Goal: Go to known website: Access a specific website the user already knows

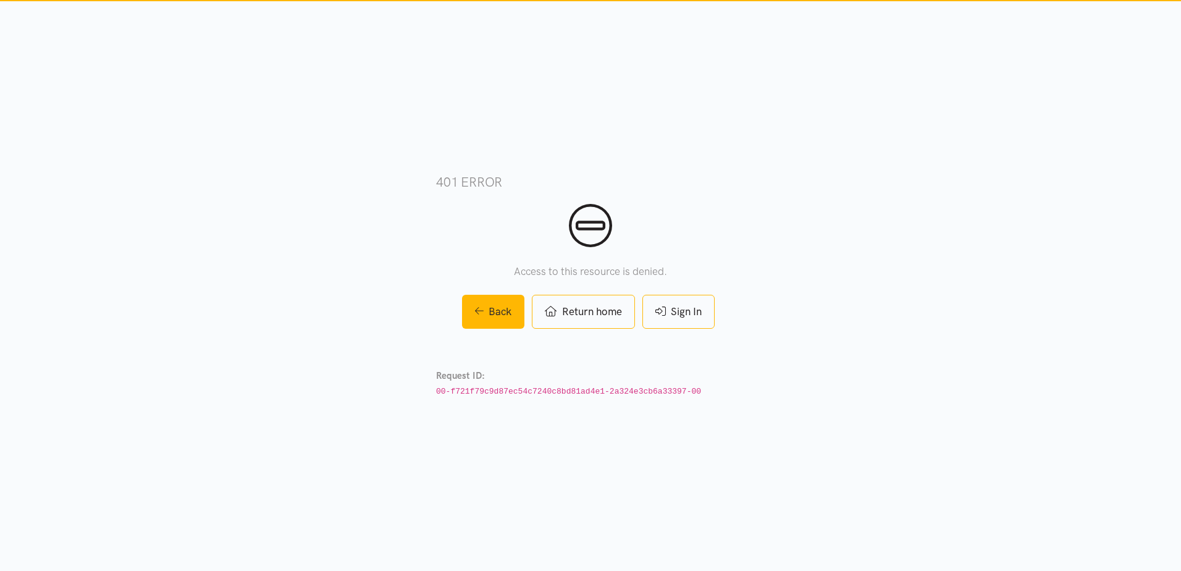
drag, startPoint x: 696, startPoint y: 306, endPoint x: 717, endPoint y: 311, distance: 21.6
click at [696, 306] on link "Sign In" at bounding box center [678, 312] width 72 height 34
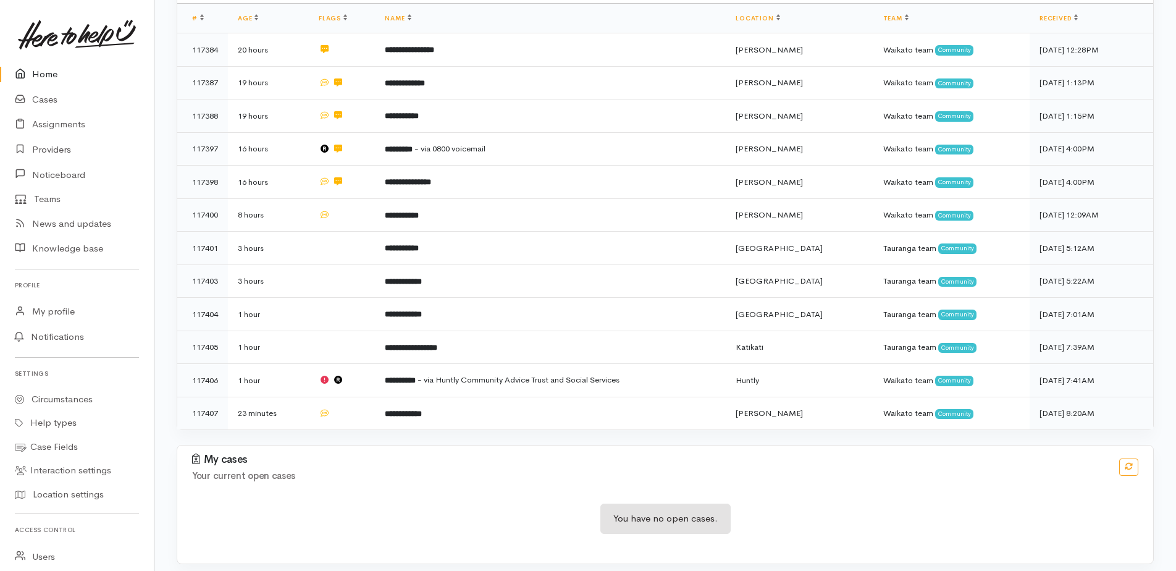
scroll to position [238, 0]
click at [52, 75] on link "Home" at bounding box center [77, 74] width 154 height 25
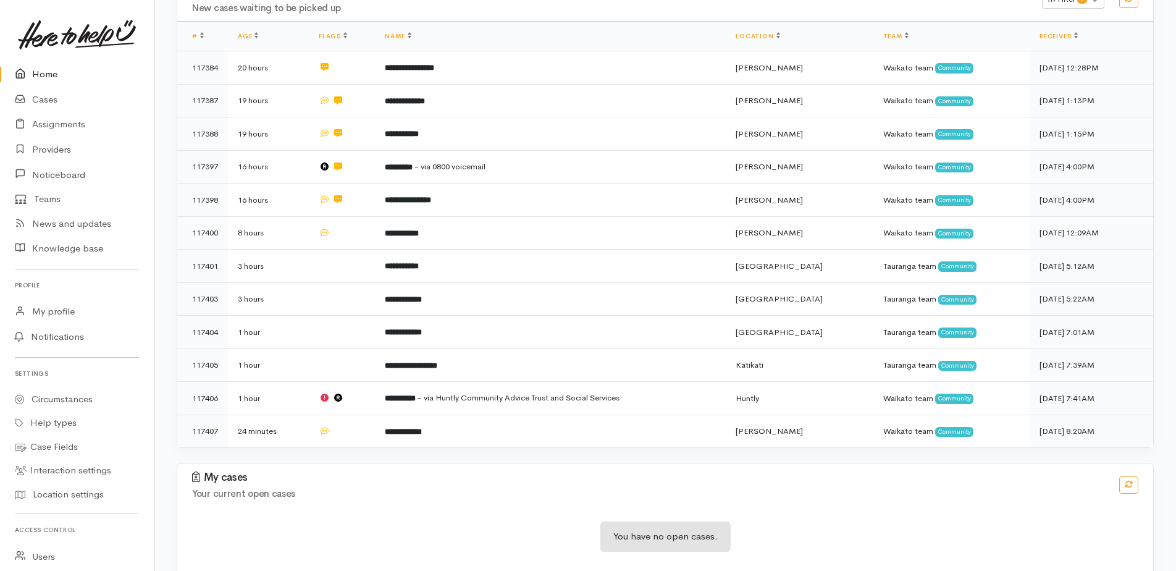
scroll to position [238, 0]
